Goal: Information Seeking & Learning: Learn about a topic

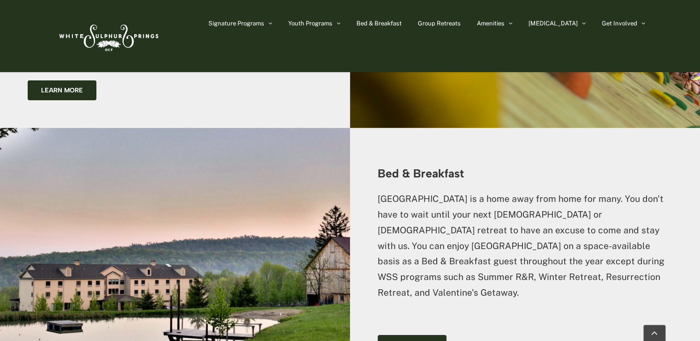
scroll to position [1472, 0]
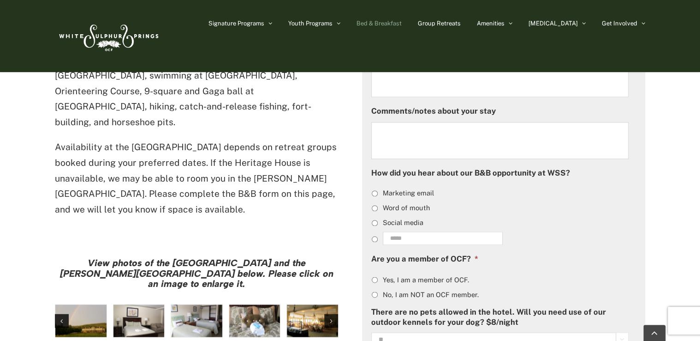
scroll to position [594, 0]
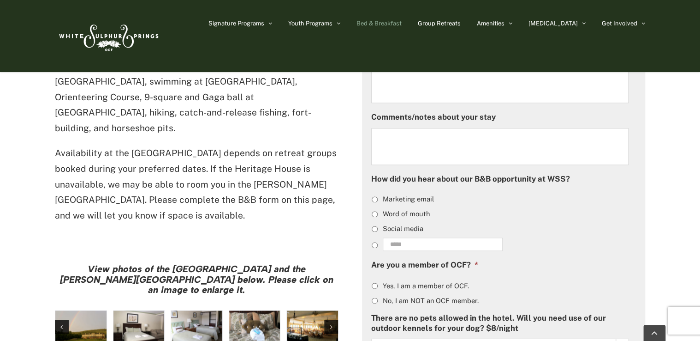
click at [151, 310] on img "hh-5" at bounding box center [139, 326] width 51 height 32
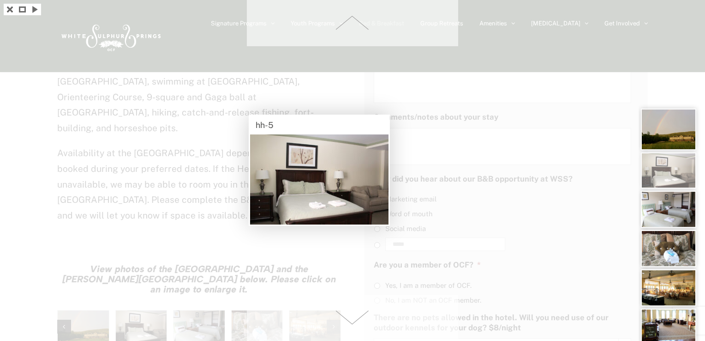
click at [192, 272] on div at bounding box center [352, 170] width 705 height 341
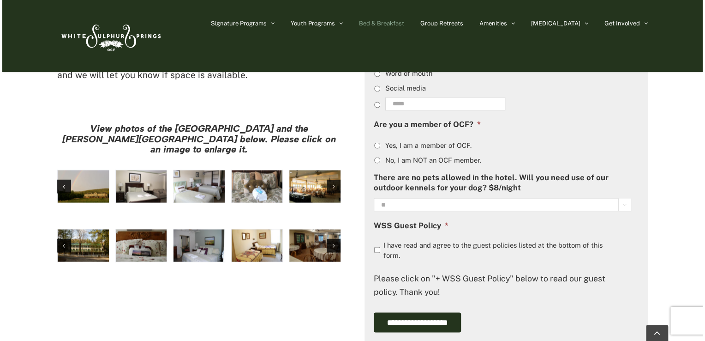
scroll to position [735, 0]
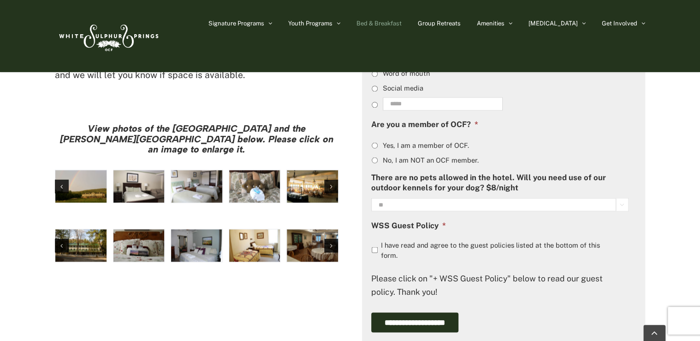
click at [251, 170] on img "hh-3" at bounding box center [254, 186] width 51 height 32
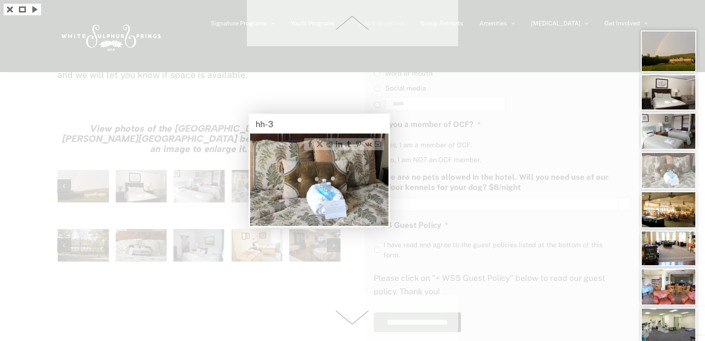
click at [26, 165] on div at bounding box center [352, 170] width 705 height 341
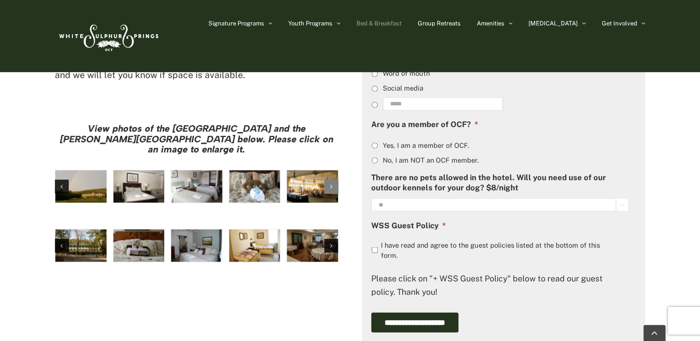
click at [330, 183] on icon "Next slide" at bounding box center [331, 186] width 2 height 6
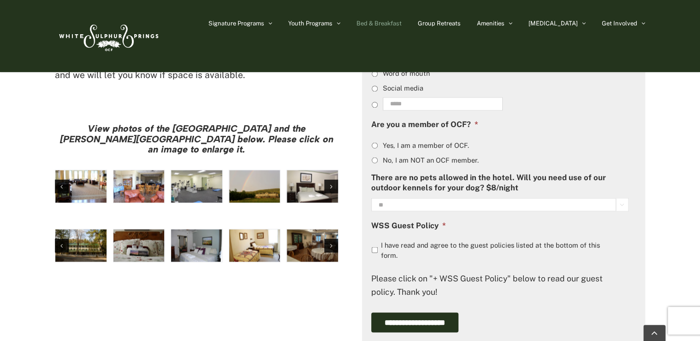
click at [193, 170] on img "IMG_4584" at bounding box center [196, 186] width 51 height 32
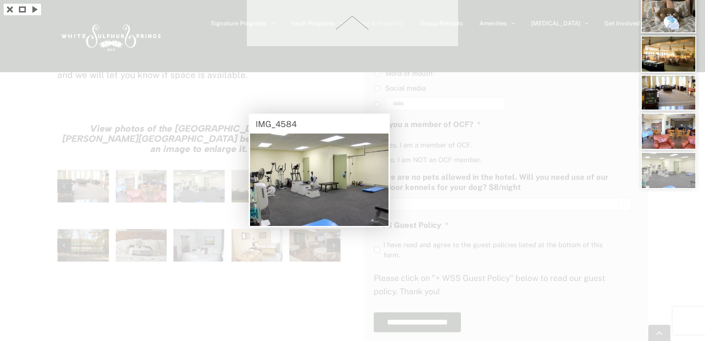
click at [234, 227] on div at bounding box center [352, 170] width 705 height 341
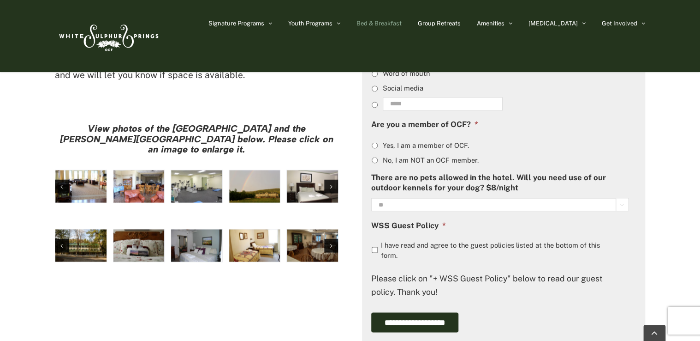
click at [121, 170] on img "IMG_4579" at bounding box center [139, 186] width 51 height 32
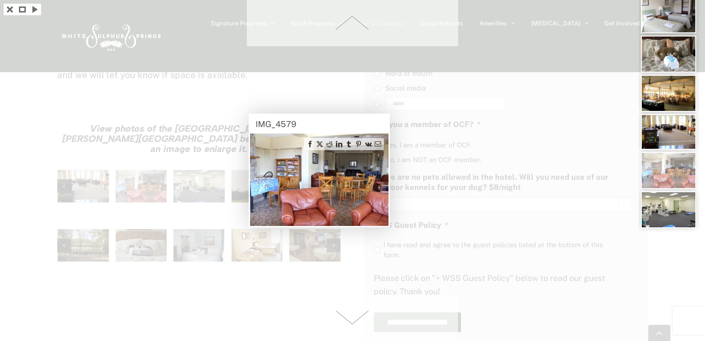
click at [88, 129] on div at bounding box center [352, 170] width 705 height 341
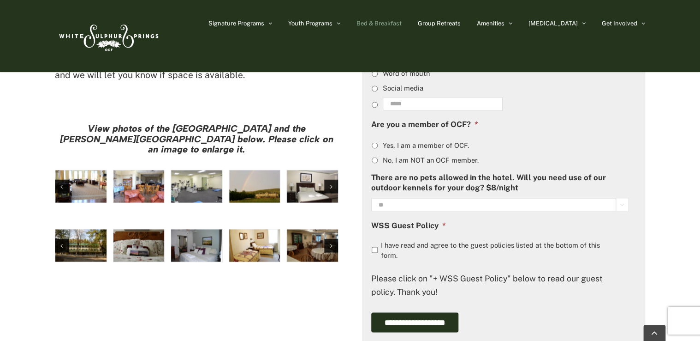
click at [88, 170] on img "hhx-1" at bounding box center [80, 186] width 51 height 32
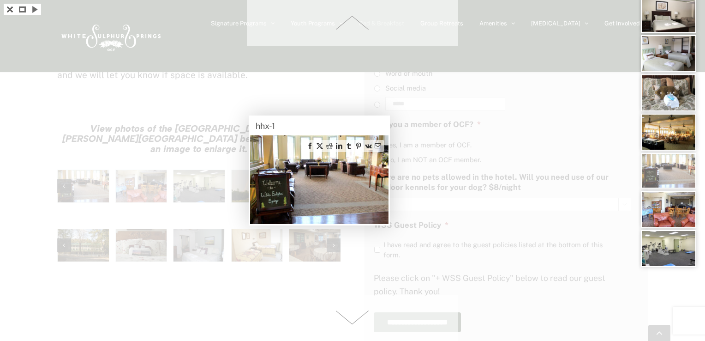
click at [100, 186] on div at bounding box center [352, 170] width 705 height 341
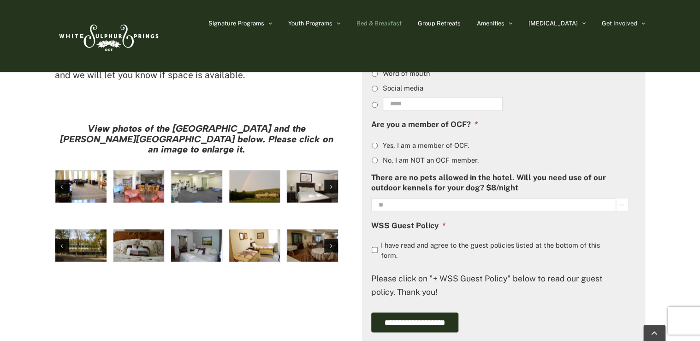
click at [90, 229] on img "Harrison House Exterior" at bounding box center [80, 245] width 51 height 32
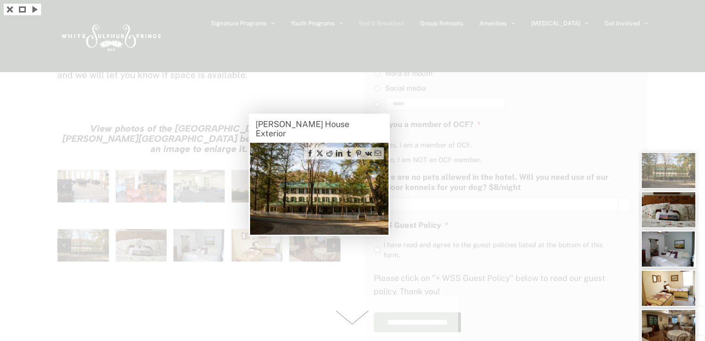
click at [144, 190] on div at bounding box center [352, 170] width 705 height 341
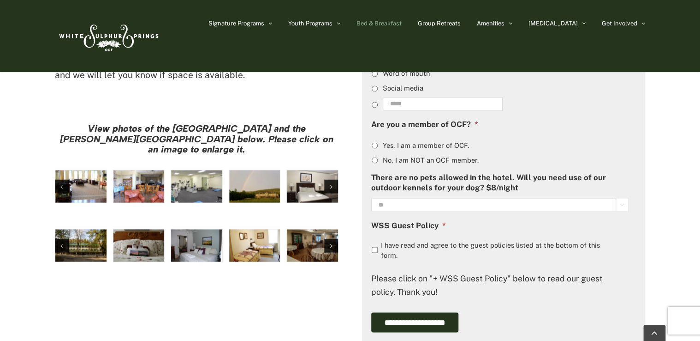
click at [144, 229] on img "Harrison House Guestroom (2)" at bounding box center [139, 245] width 51 height 32
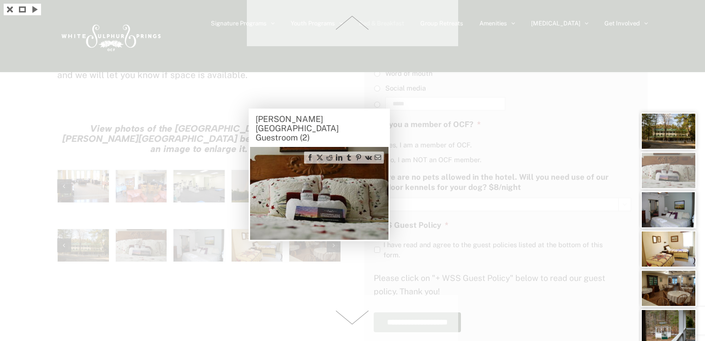
click at [188, 191] on div at bounding box center [352, 170] width 705 height 341
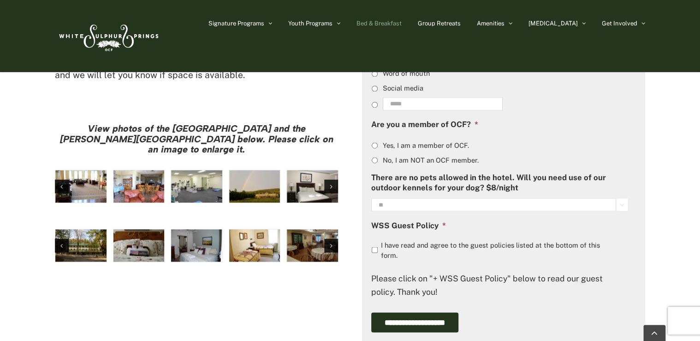
click at [188, 229] on img "Harrison House Guestroom (4)" at bounding box center [196, 245] width 51 height 32
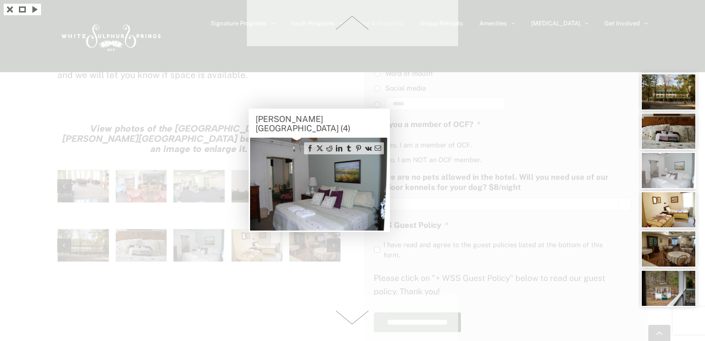
click at [262, 196] on img at bounding box center [319, 184] width 138 height 93
click at [275, 265] on div at bounding box center [352, 170] width 705 height 341
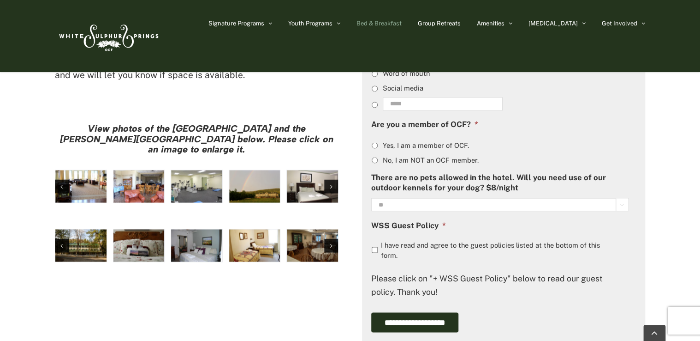
click at [250, 229] on img "Harrison House Guestroom (5)" at bounding box center [254, 245] width 51 height 32
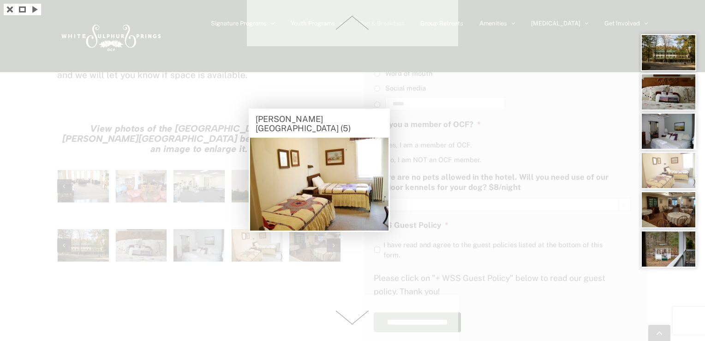
click at [270, 261] on div at bounding box center [352, 170] width 705 height 341
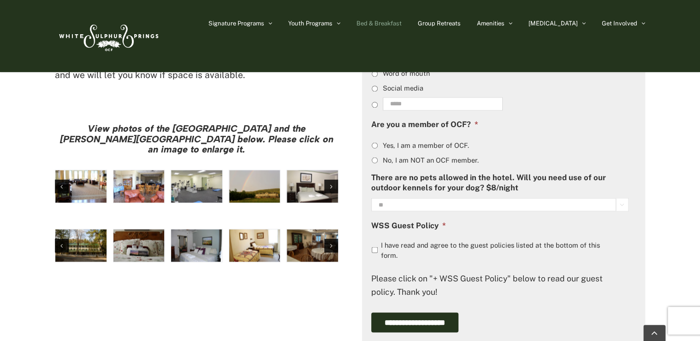
click at [315, 229] on img "Harrison House Dining Room" at bounding box center [312, 245] width 51 height 32
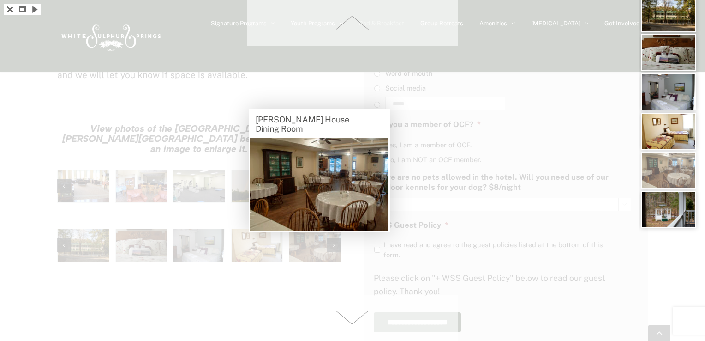
click at [271, 267] on div at bounding box center [352, 170] width 705 height 341
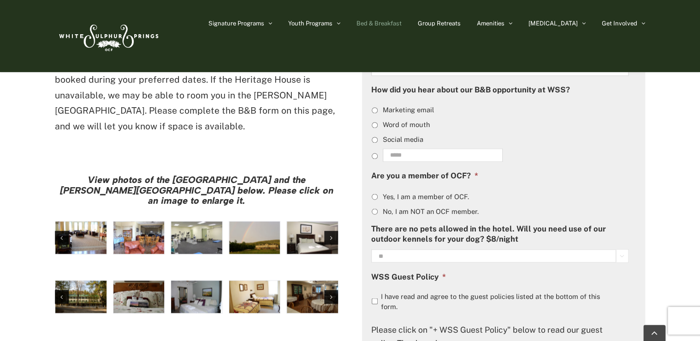
scroll to position [688, 0]
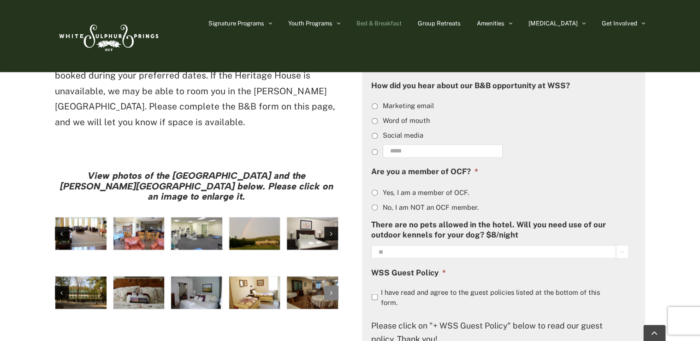
click at [332, 289] on icon "Next slide" at bounding box center [331, 292] width 2 height 6
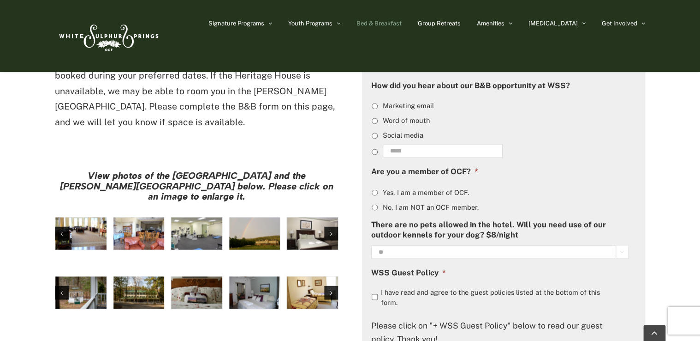
click at [60, 276] on img "Harrison House Gazebo" at bounding box center [80, 292] width 51 height 32
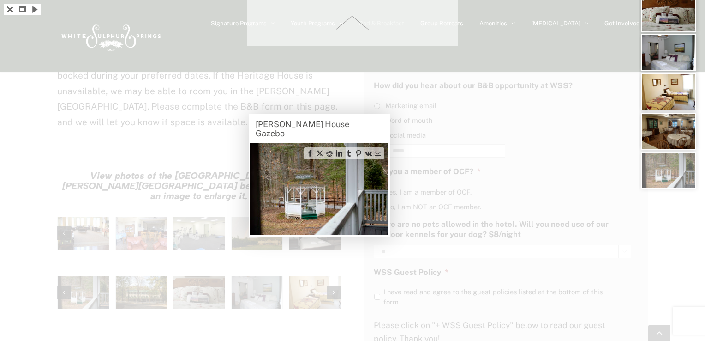
click at [142, 238] on div at bounding box center [352, 170] width 705 height 341
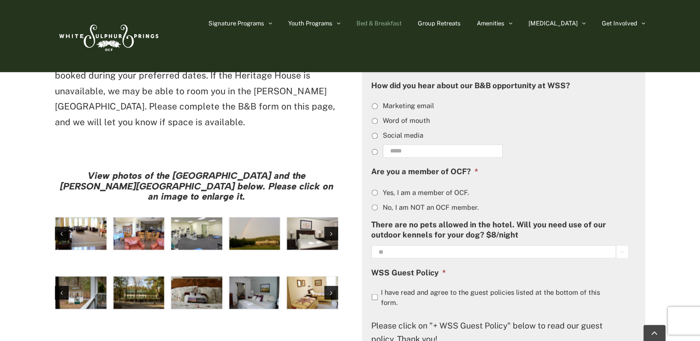
click at [142, 276] on img "Harrison House Exterior" at bounding box center [139, 292] width 51 height 32
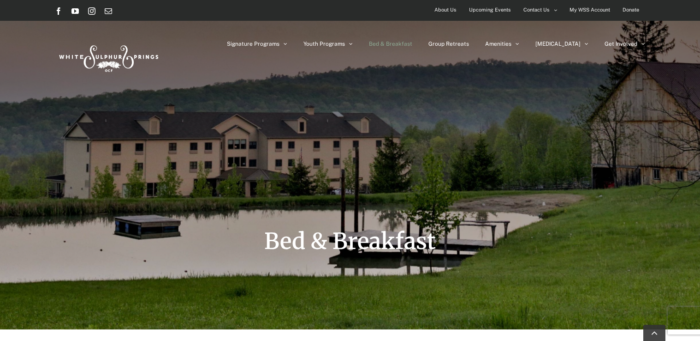
scroll to position [688, 0]
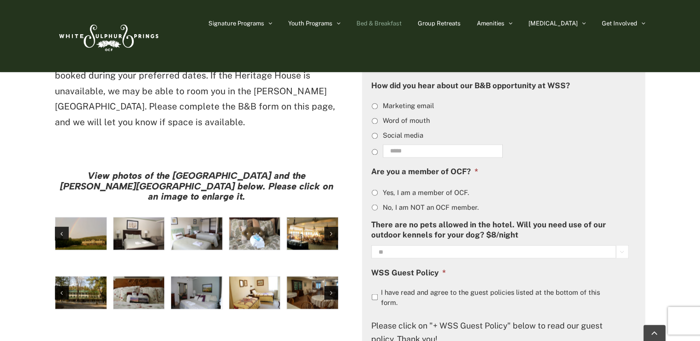
click at [181, 217] on img "hh-4" at bounding box center [196, 233] width 51 height 32
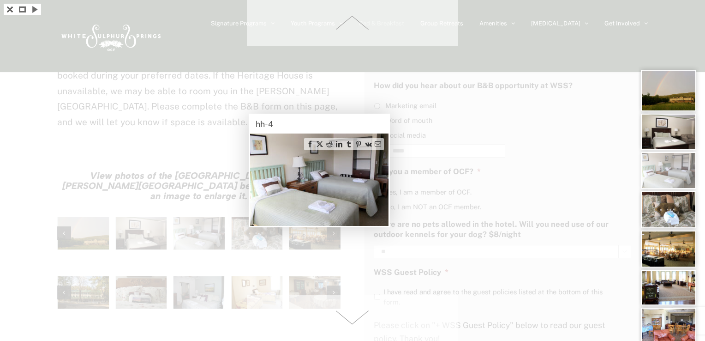
click at [122, 174] on div at bounding box center [352, 170] width 705 height 341
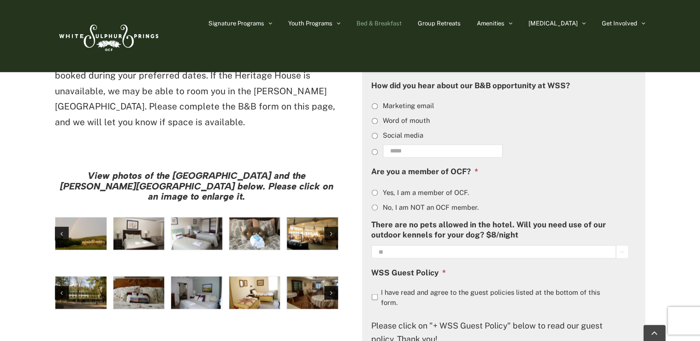
click at [139, 217] on img "hh-5" at bounding box center [139, 233] width 51 height 32
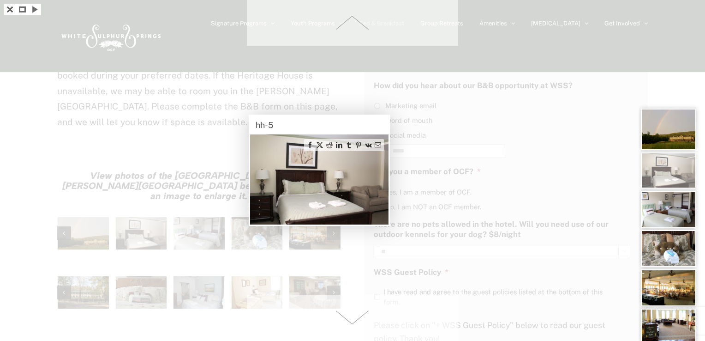
click at [314, 128] on div "hh-5" at bounding box center [319, 125] width 138 height 18
click at [253, 311] on span at bounding box center [352, 317] width 211 height 46
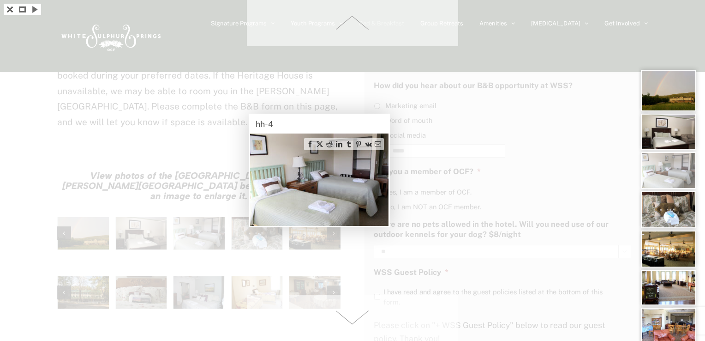
click at [352, 311] on span at bounding box center [352, 317] width 211 height 46
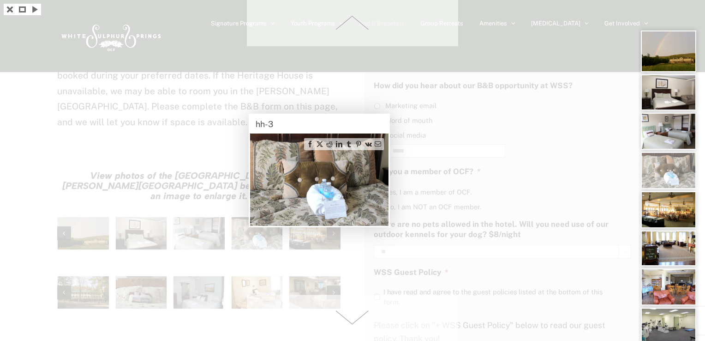
click at [352, 311] on span at bounding box center [352, 317] width 211 height 46
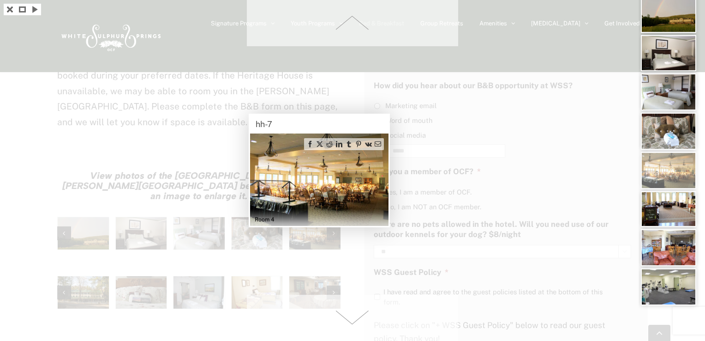
click at [352, 311] on span at bounding box center [352, 317] width 211 height 46
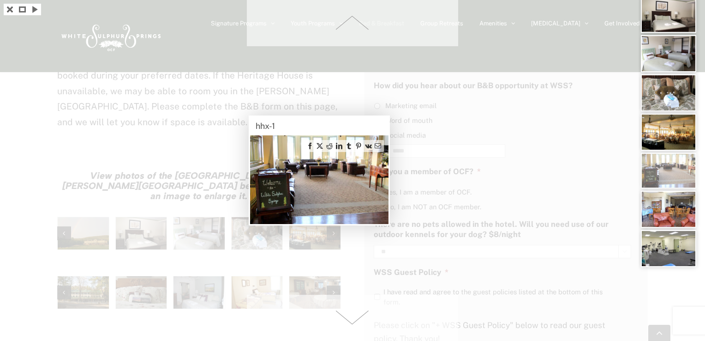
click at [352, 311] on span at bounding box center [352, 317] width 211 height 46
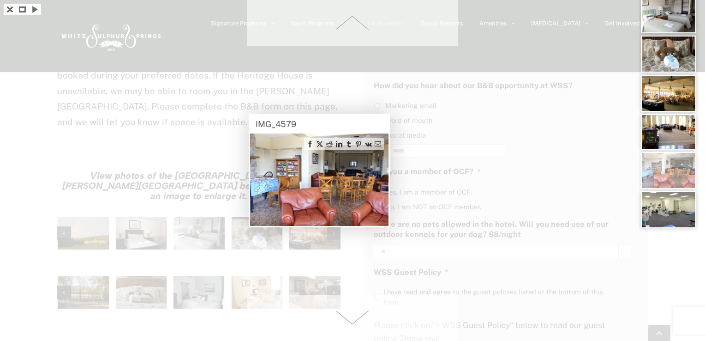
click at [352, 311] on span at bounding box center [352, 317] width 211 height 46
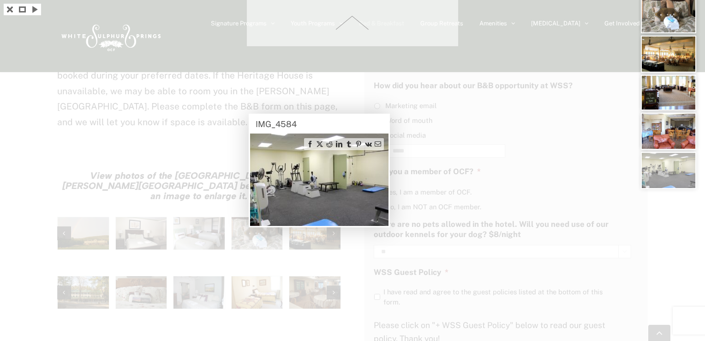
click at [352, 311] on div at bounding box center [352, 170] width 705 height 341
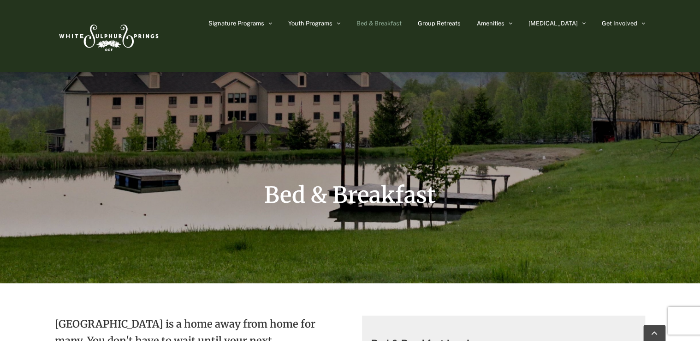
scroll to position [0, 0]
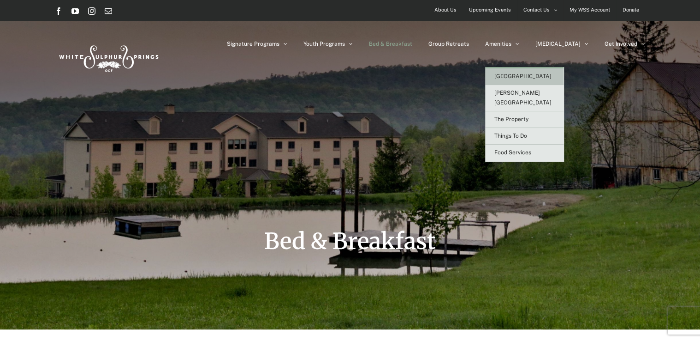
click at [537, 74] on span "[GEOGRAPHIC_DATA]" at bounding box center [523, 76] width 57 height 6
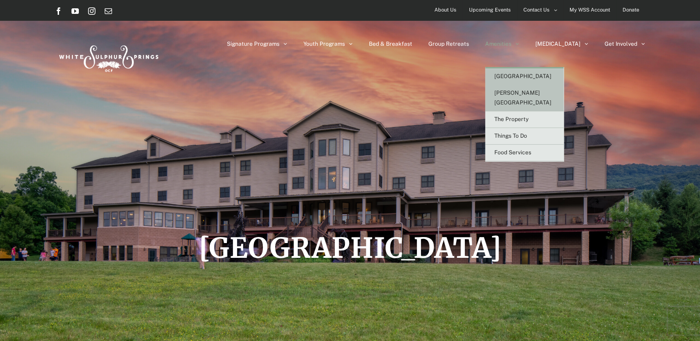
click at [539, 91] on span "[PERSON_NAME][GEOGRAPHIC_DATA]" at bounding box center [523, 98] width 57 height 16
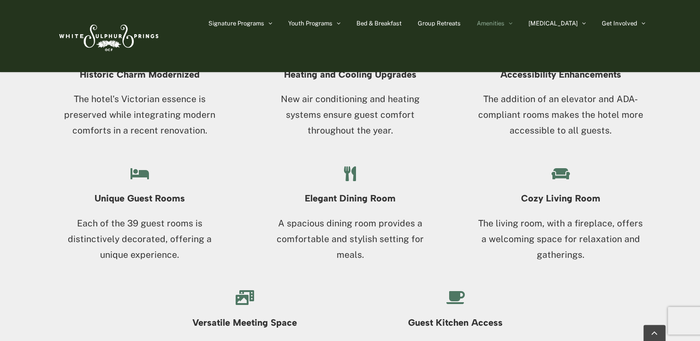
scroll to position [953, 0]
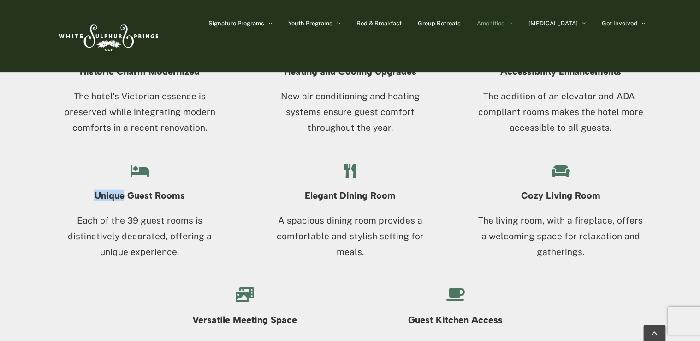
click at [23, 184] on div "Historic Charm Modernized The hotel's Victorian essence is preserved while inte…" at bounding box center [350, 237] width 700 height 397
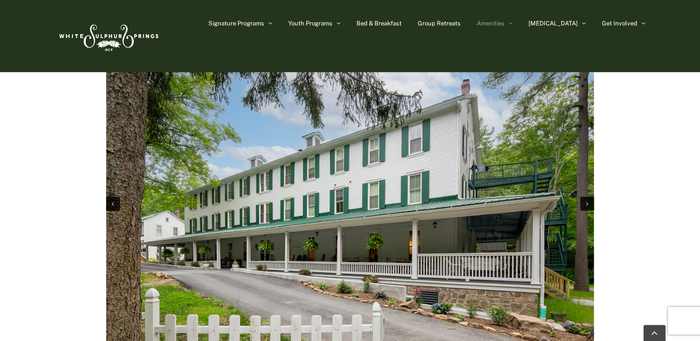
scroll to position [1447, 0]
